Goal: Find specific page/section: Find specific page/section

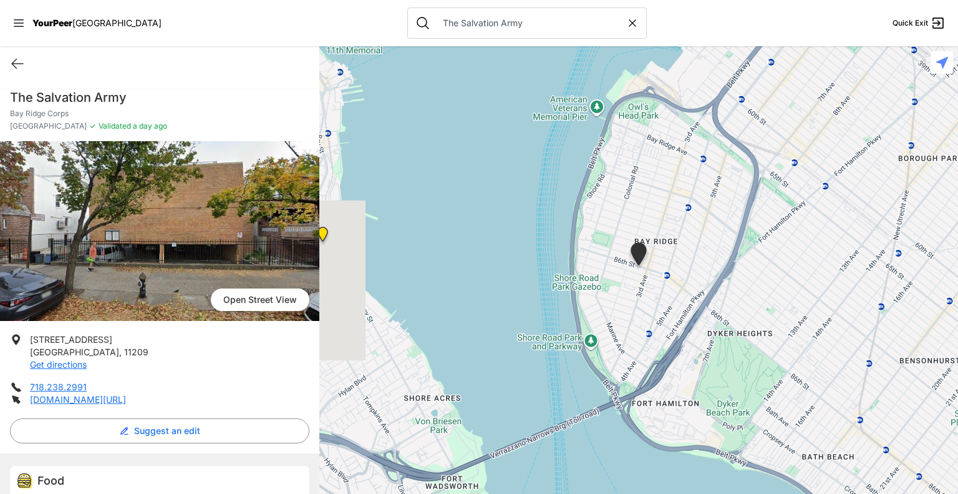
click at [626, 23] on icon at bounding box center [632, 23] width 12 height 12
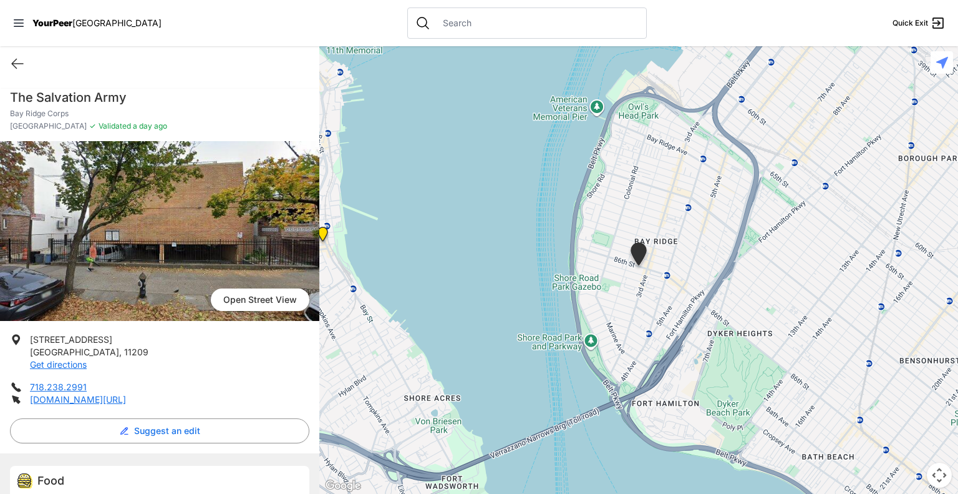
select select "recentlyUpdated"
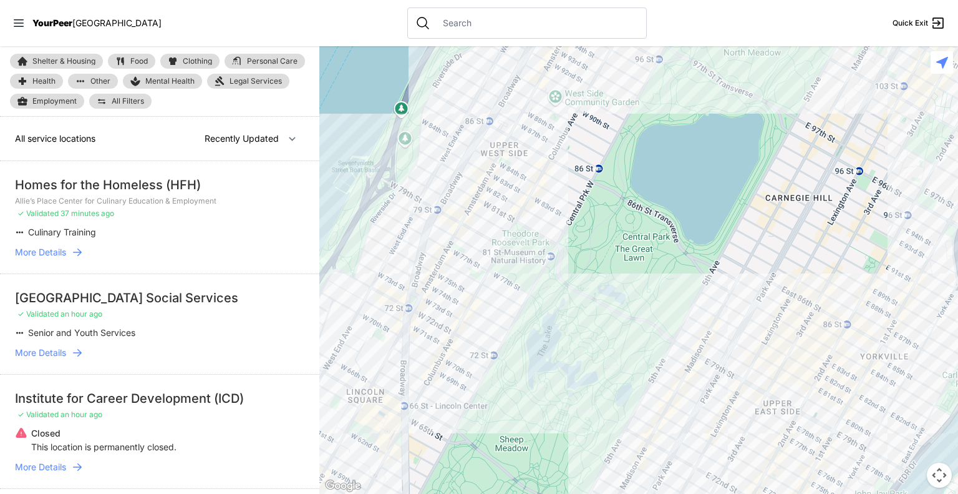
click at [591, 23] on input "text" at bounding box center [537, 23] width 203 height 12
paste input "Brooklyn Legal Services Corporation"
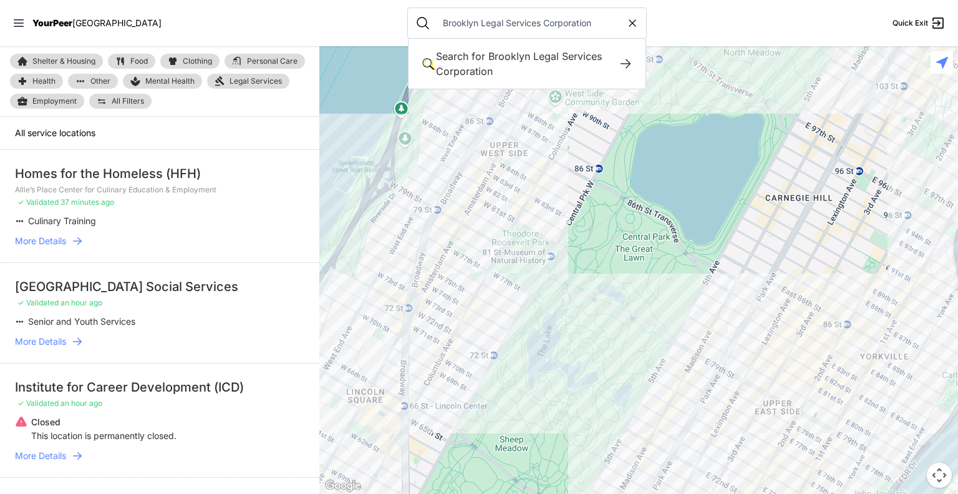
type input "Brooklyn Legal Services Corporation"
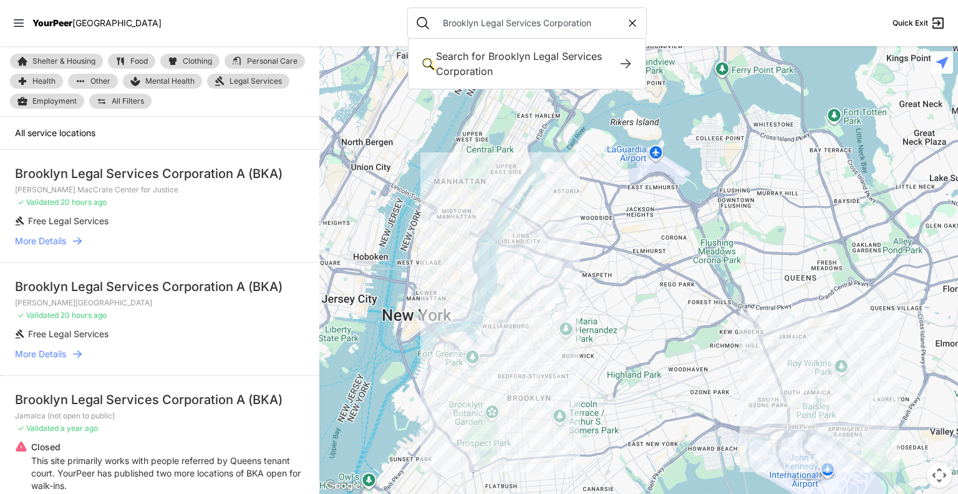
scroll to position [77, 0]
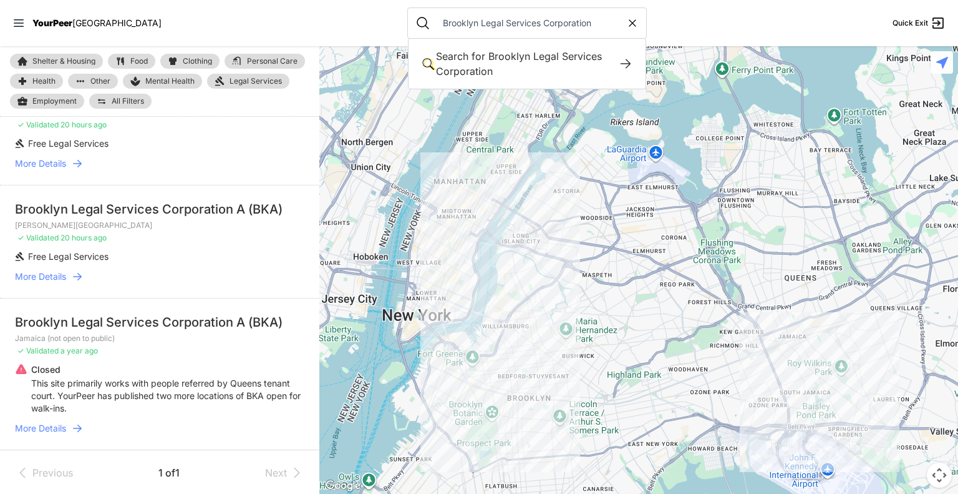
click at [57, 427] on span "More Details" at bounding box center [40, 428] width 51 height 12
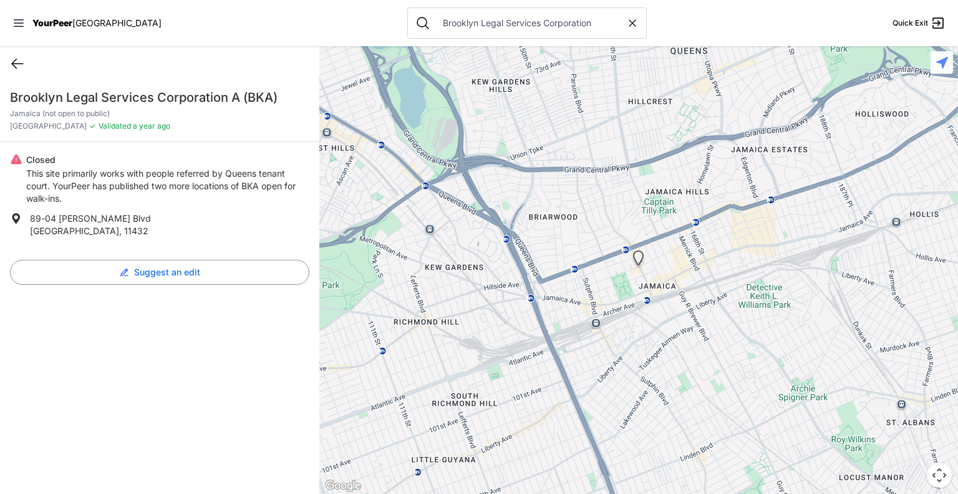
click at [17, 60] on icon at bounding box center [17, 63] width 15 height 15
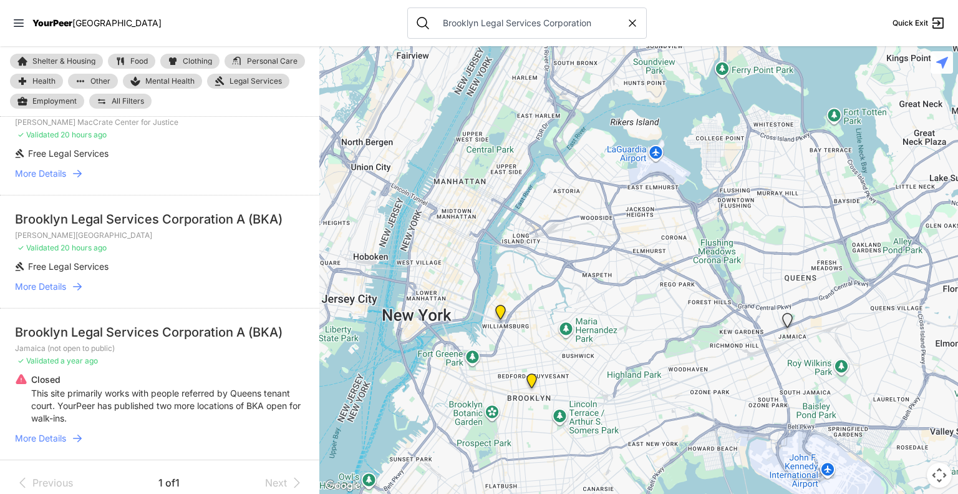
scroll to position [77, 0]
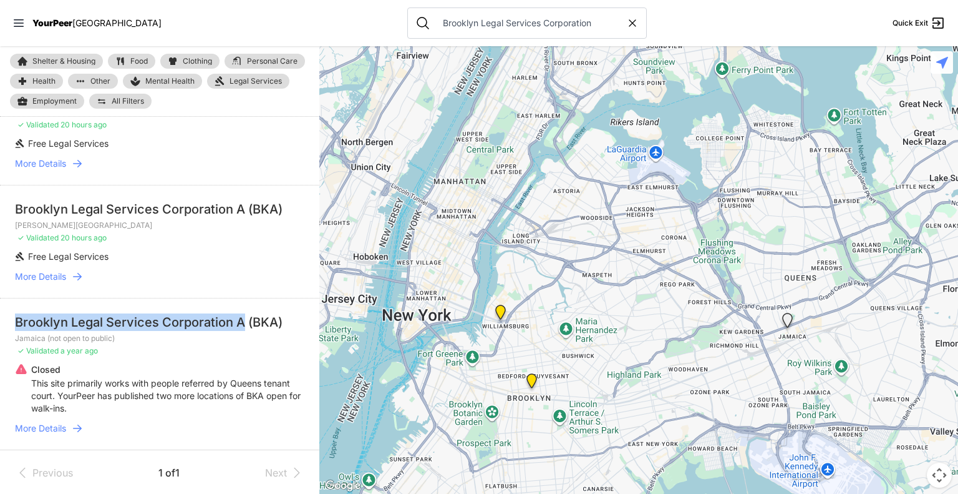
drag, startPoint x: 16, startPoint y: 319, endPoint x: 240, endPoint y: 324, distance: 223.4
click at [240, 324] on div "Brooklyn Legal Services Corporation A (BKA)" at bounding box center [160, 321] width 290 height 17
copy div "Brooklyn Legal Services Corporation A"
